Goal: Find contact information: Find contact information

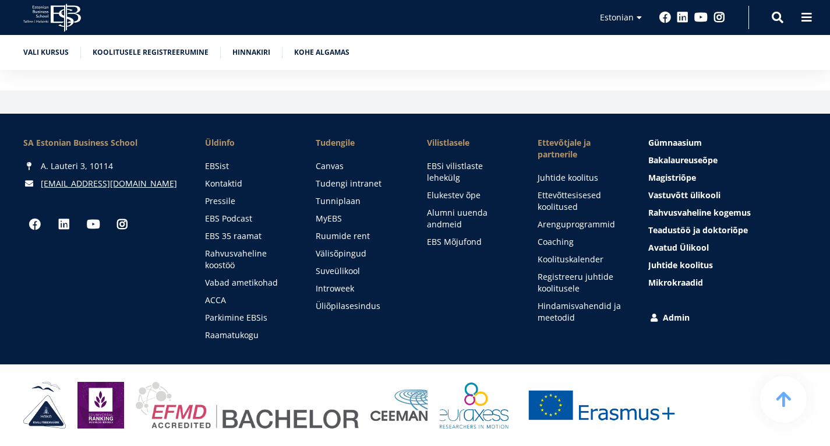
scroll to position [3087, 0]
click at [233, 181] on link "Kontaktid" at bounding box center [249, 184] width 87 height 12
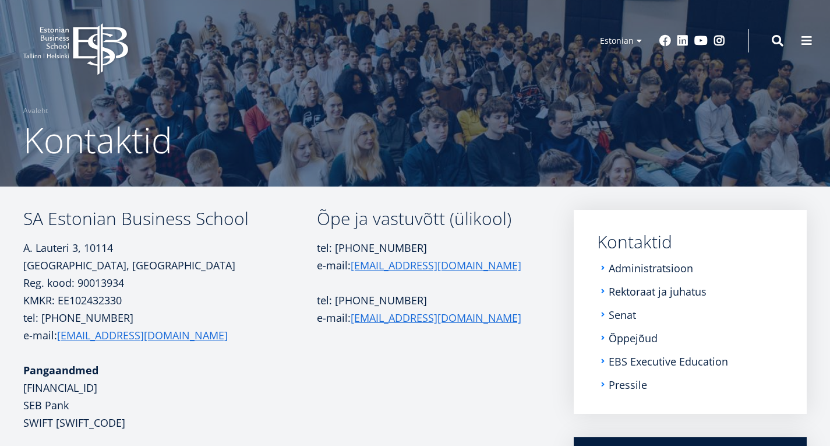
click at [795, 41] on button at bounding box center [806, 40] width 23 height 23
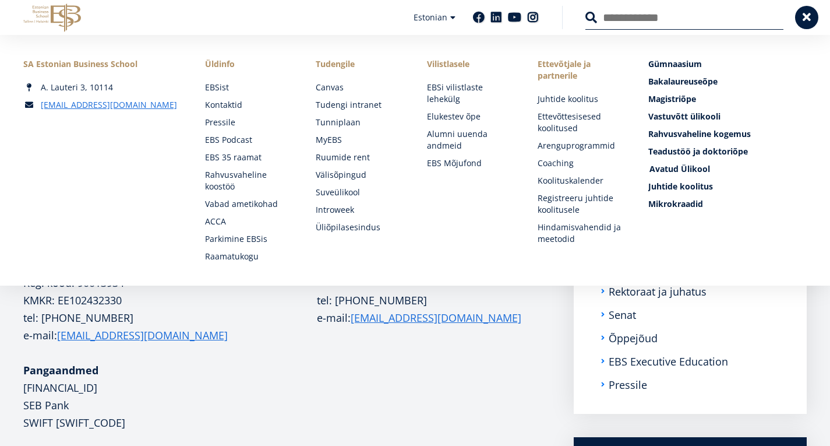
click at [655, 169] on span "Avatud Ülikool Tutvu ja registreeru" at bounding box center [679, 168] width 61 height 11
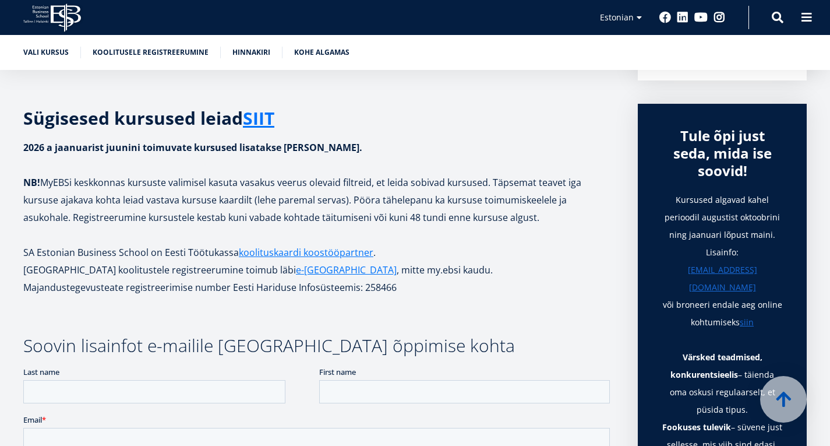
scroll to position [349, 0]
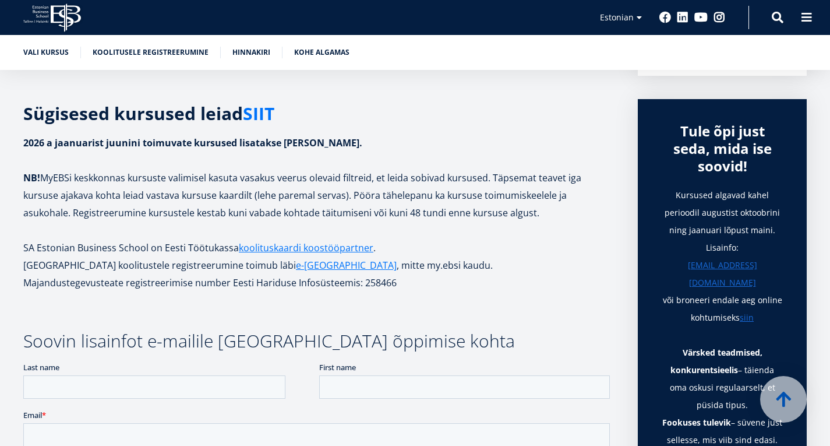
click at [274, 122] on link "SIIT" at bounding box center [258, 113] width 31 height 17
